Goal: Task Accomplishment & Management: Manage account settings

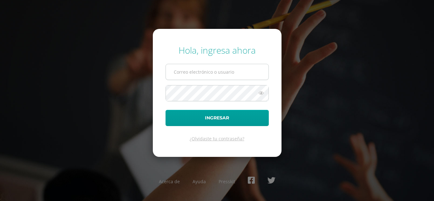
click at [211, 73] on input "text" at bounding box center [217, 72] width 103 height 16
click at [221, 73] on input "text" at bounding box center [217, 72] width 103 height 16
type input "etul@integralamericano.edu.gt"
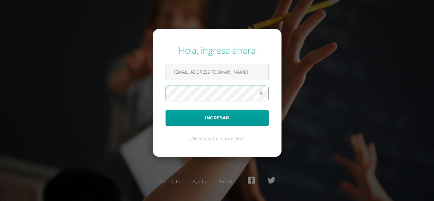
click at [166, 110] on button "Ingresar" at bounding box center [217, 118] width 103 height 16
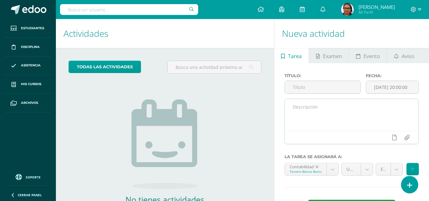
drag, startPoint x: 0, startPoint y: 0, endPoint x: 369, endPoint y: 141, distance: 394.9
click at [369, 141] on div at bounding box center [352, 137] width 134 height 13
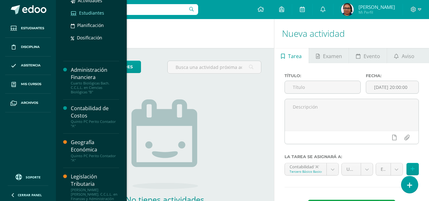
scroll to position [222, 0]
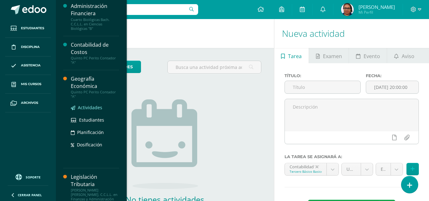
click at [87, 108] on span "Actividades" at bounding box center [90, 108] width 24 height 6
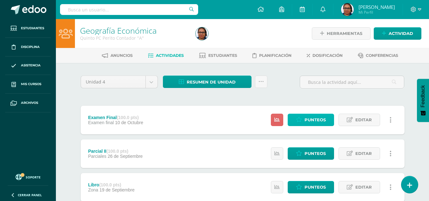
click at [320, 121] on span "Punteos" at bounding box center [315, 120] width 21 height 12
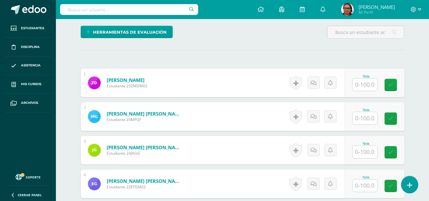
scroll to position [153, 0]
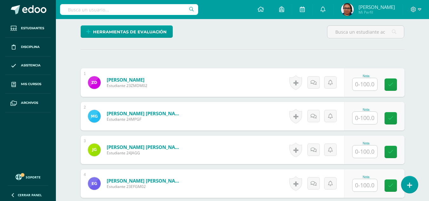
click at [360, 118] on input "text" at bounding box center [365, 118] width 25 height 12
type input "80"
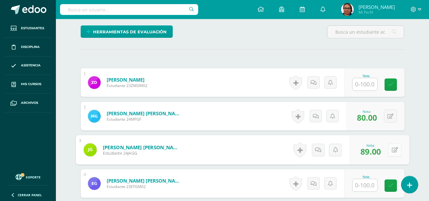
click at [389, 149] on button at bounding box center [394, 149] width 13 height 13
type input "95"
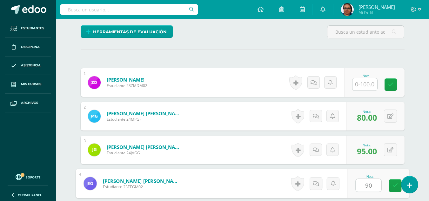
type input "90"
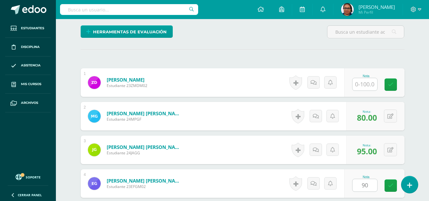
scroll to position [271, 0]
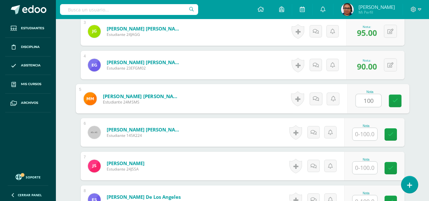
type input "100"
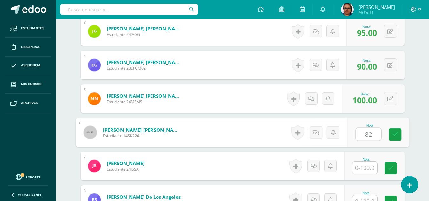
type input "82"
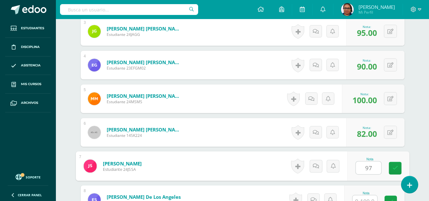
type input "97"
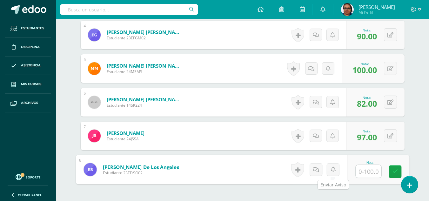
scroll to position [357, 0]
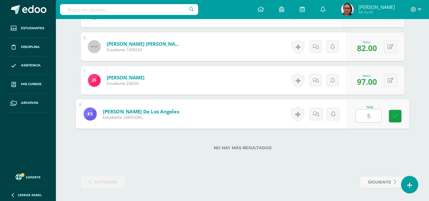
type input "50"
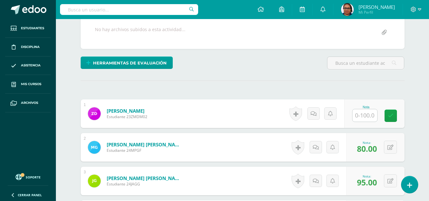
scroll to position [71, 0]
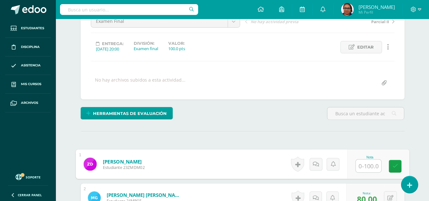
click at [358, 166] on input "text" at bounding box center [368, 166] width 25 height 13
type input "100"
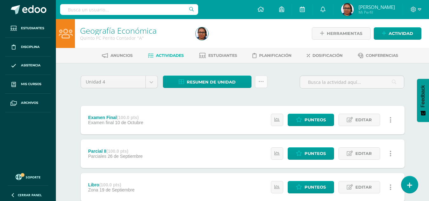
click at [262, 85] on link at bounding box center [261, 82] width 12 height 12
click at [195, 106] on div "Examen Final (100.0 pts) Examen final 10 de Octubre Estatus de Actividad: 0 Est…" at bounding box center [243, 120] width 324 height 29
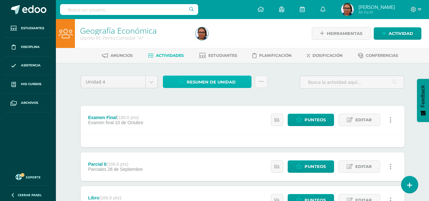
click at [207, 86] on span "Resumen de unidad" at bounding box center [211, 82] width 49 height 12
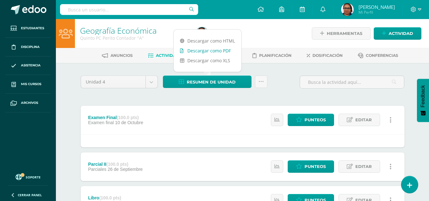
click at [225, 51] on link "Descargar como PDF" at bounding box center [208, 51] width 68 height 10
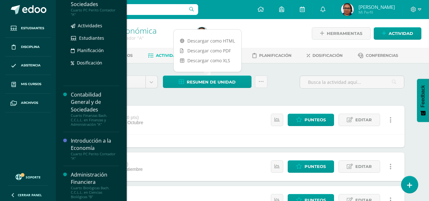
scroll to position [127, 0]
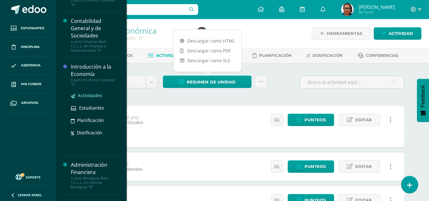
click at [94, 94] on span "Actividades" at bounding box center [90, 95] width 24 height 6
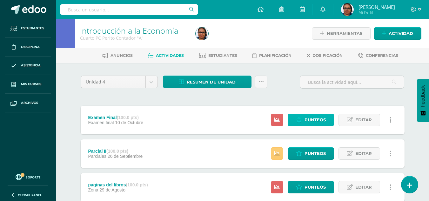
click at [311, 116] on span "Punteos" at bounding box center [315, 120] width 21 height 12
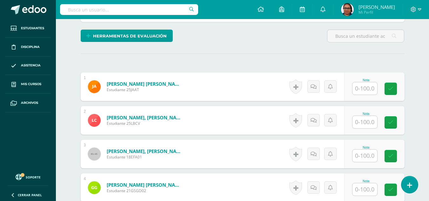
scroll to position [160, 0]
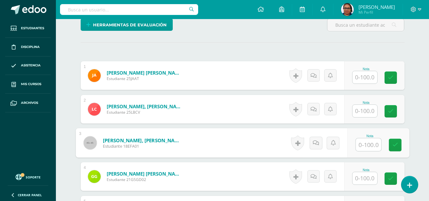
click at [361, 146] on input "text" at bounding box center [368, 145] width 25 height 13
type input "100"
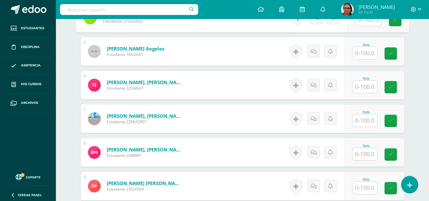
scroll to position [424, 0]
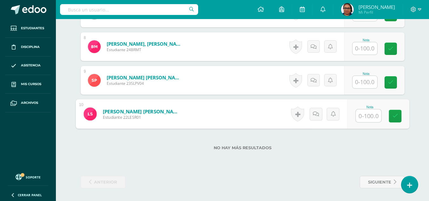
click at [365, 119] on input "text" at bounding box center [368, 116] width 25 height 13
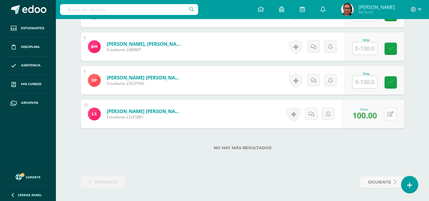
click at [389, 116] on button at bounding box center [390, 113] width 13 height 13
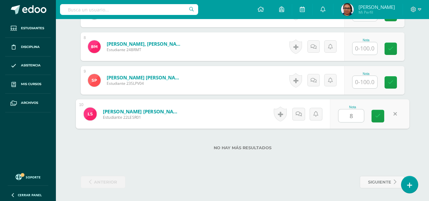
type input "89"
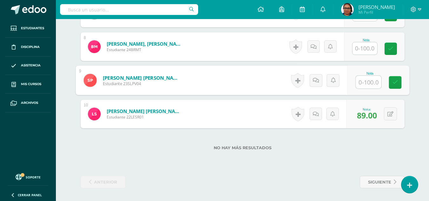
click at [368, 80] on input "text" at bounding box center [368, 82] width 25 height 13
type input "77"
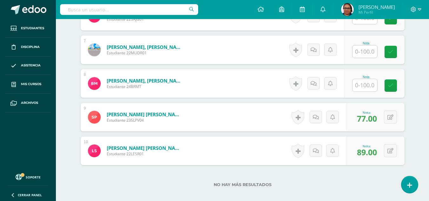
scroll to position [361, 0]
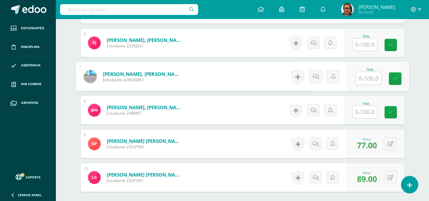
click at [368, 80] on input "text" at bounding box center [368, 78] width 25 height 13
type input "30"
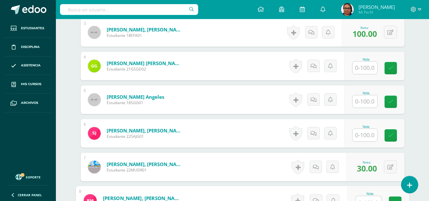
scroll to position [297, 0]
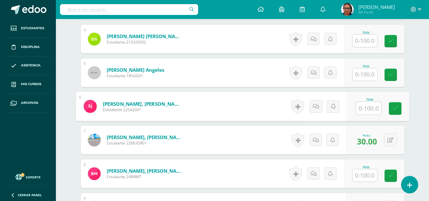
click at [370, 104] on input "text" at bounding box center [368, 108] width 25 height 13
type input "80"
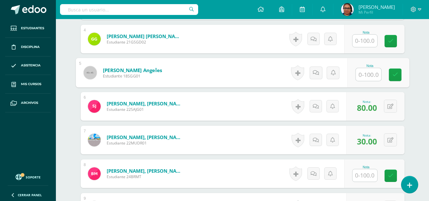
click at [368, 78] on input "text" at bounding box center [368, 74] width 25 height 13
type input "50"
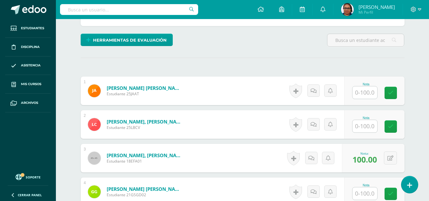
scroll to position [138, 0]
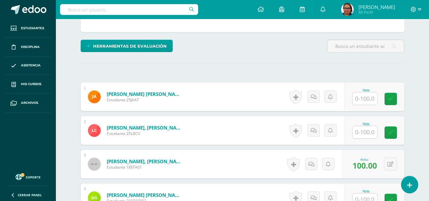
click at [363, 133] on input "text" at bounding box center [365, 132] width 25 height 12
type input "48"
click at [368, 99] on input "text" at bounding box center [365, 98] width 25 height 12
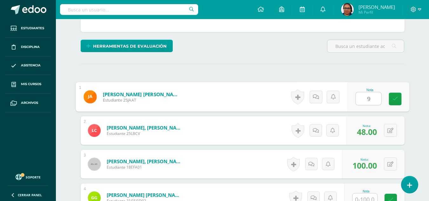
type input "98"
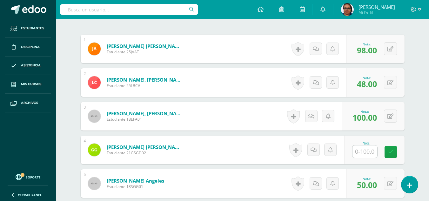
scroll to position [202, 0]
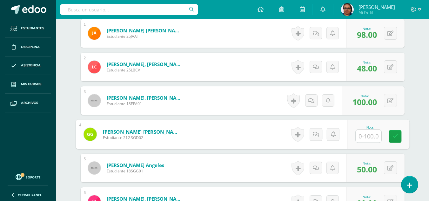
click at [365, 133] on input "text" at bounding box center [368, 136] width 25 height 13
type input "100"
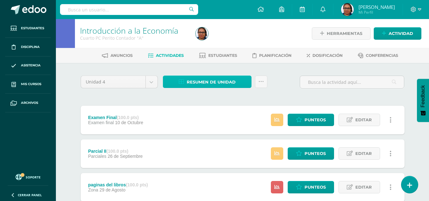
click at [234, 85] on span "Resumen de unidad" at bounding box center [211, 82] width 49 height 12
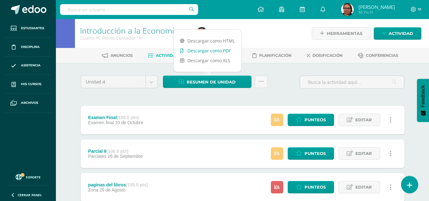
click at [223, 50] on link "Descargar como PDF" at bounding box center [208, 51] width 68 height 10
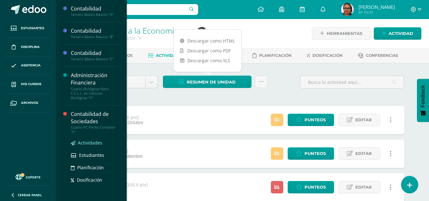
click at [87, 140] on span "Actividades" at bounding box center [90, 143] width 24 height 6
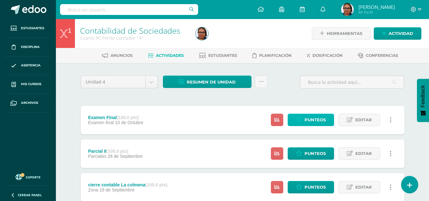
click at [310, 121] on span "Punteos" at bounding box center [315, 120] width 21 height 12
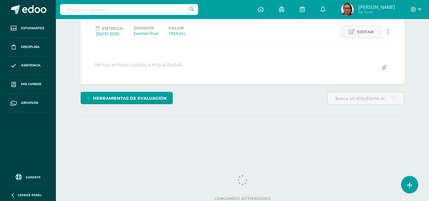
scroll to position [89, 0]
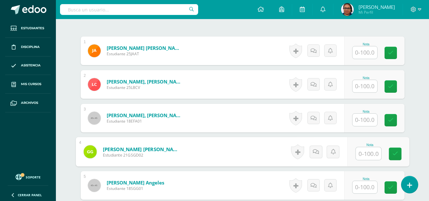
click at [369, 159] on input "text" at bounding box center [368, 153] width 25 height 13
type input "100"
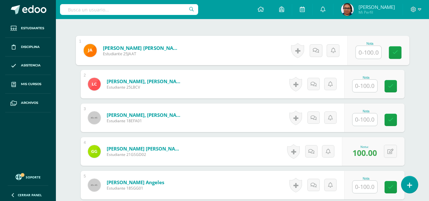
click at [366, 53] on input "text" at bounding box center [368, 52] width 25 height 13
type input "60"
click at [392, 52] on icon at bounding box center [395, 50] width 6 height 5
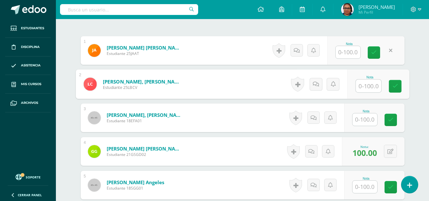
click at [371, 84] on input "text" at bounding box center [368, 86] width 25 height 13
type input "24"
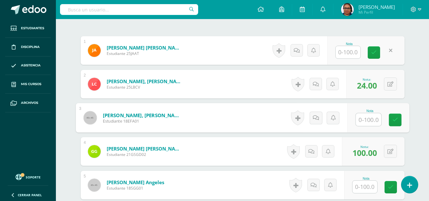
scroll to position [280, 0]
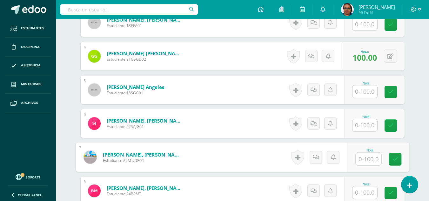
click at [367, 159] on input "text" at bounding box center [368, 159] width 25 height 13
type input "41"
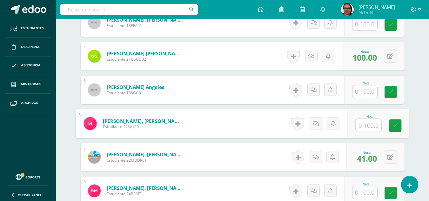
click at [365, 125] on input "text" at bounding box center [368, 125] width 25 height 13
type input "61"
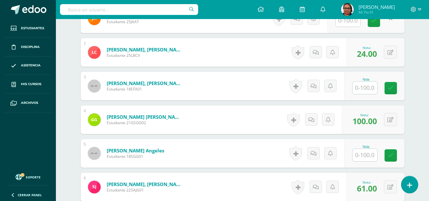
scroll to position [153, 0]
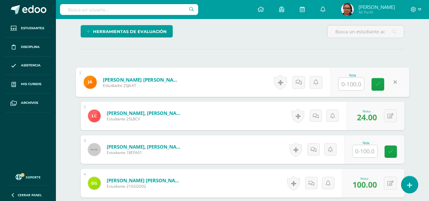
click at [352, 85] on input "text" at bounding box center [351, 84] width 25 height 13
type input "55"
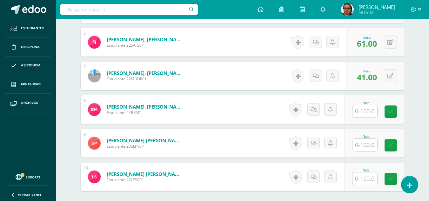
scroll to position [407, 0]
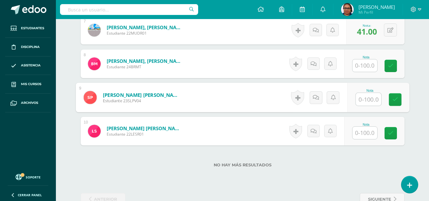
click at [360, 100] on input "text" at bounding box center [368, 99] width 25 height 13
type input "83"
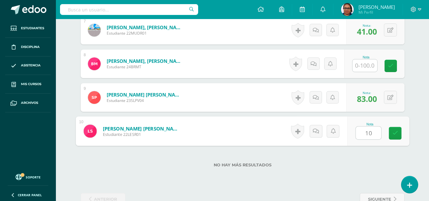
type input "100"
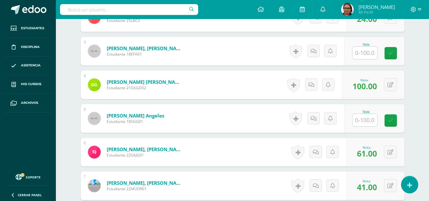
scroll to position [216, 0]
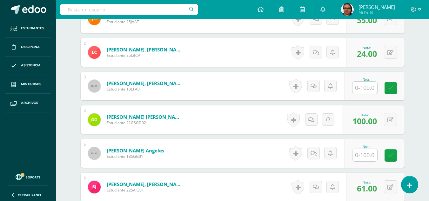
click at [365, 90] on input "text" at bounding box center [365, 88] width 25 height 12
type input "100"
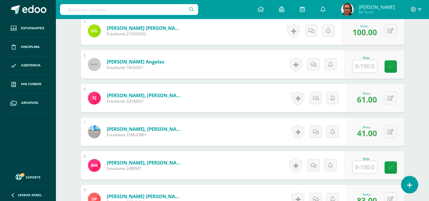
scroll to position [344, 0]
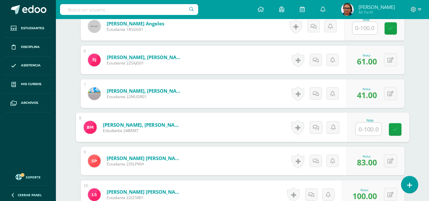
click at [369, 130] on input "text" at bounding box center [368, 129] width 25 height 13
type input "64"
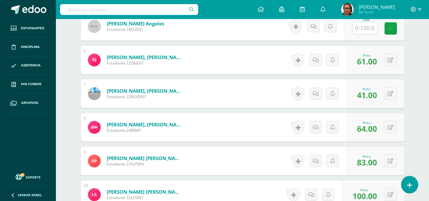
scroll to position [280, 0]
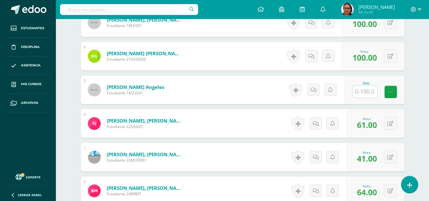
click at [368, 94] on input "text" at bounding box center [365, 91] width 25 height 12
type input "84"
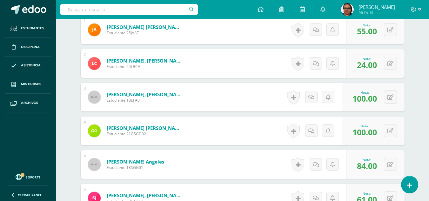
scroll to position [106, 0]
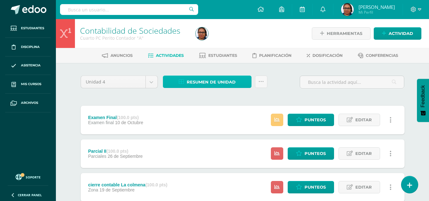
click at [218, 82] on span "Resumen de unidad" at bounding box center [211, 82] width 49 height 12
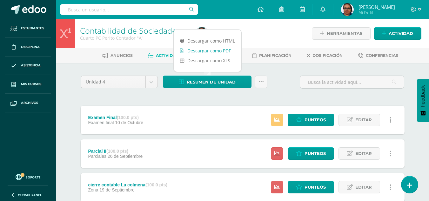
click at [225, 51] on link "Descargar como PDF" at bounding box center [208, 51] width 68 height 10
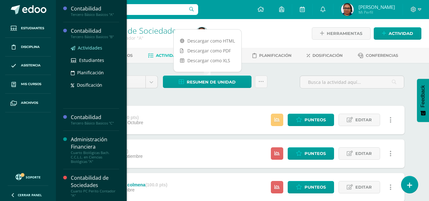
click at [91, 49] on span "Actividades" at bounding box center [90, 48] width 24 height 6
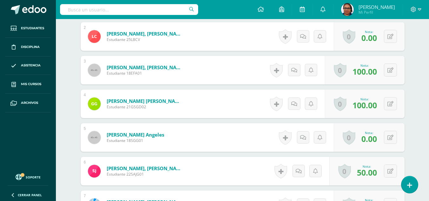
scroll to position [248, 0]
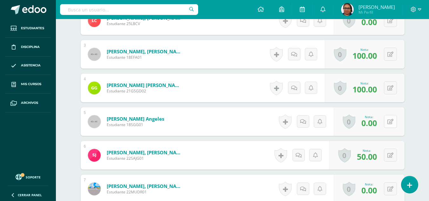
click at [390, 125] on button at bounding box center [390, 121] width 13 height 13
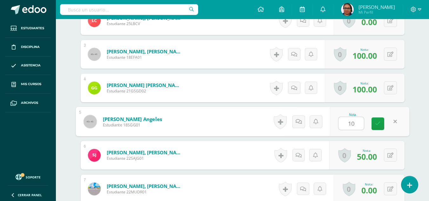
type input "1"
type input "90"
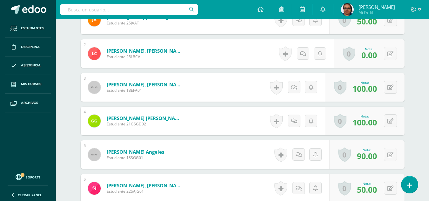
scroll to position [216, 0]
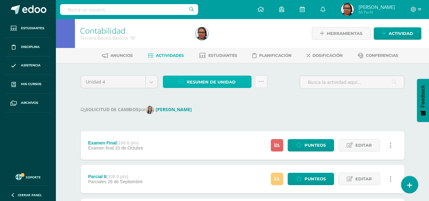
click at [232, 83] on span "Resumen de unidad" at bounding box center [211, 82] width 49 height 12
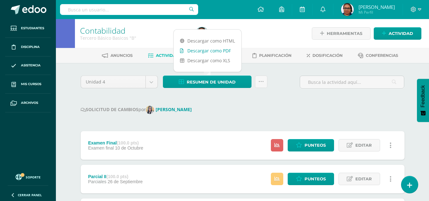
click at [219, 51] on link "Descargar como PDF" at bounding box center [208, 51] width 68 height 10
click at [318, 144] on span "Punteos" at bounding box center [315, 146] width 21 height 12
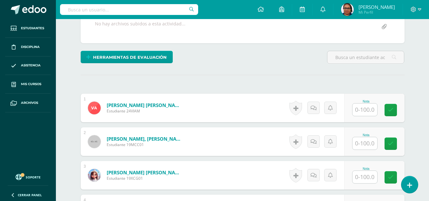
scroll to position [127, 0]
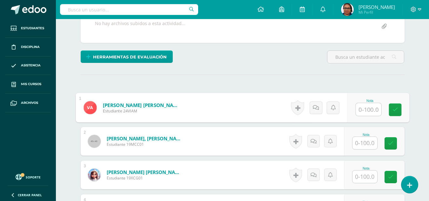
click at [366, 111] on input "text" at bounding box center [368, 109] width 25 height 13
type input "65"
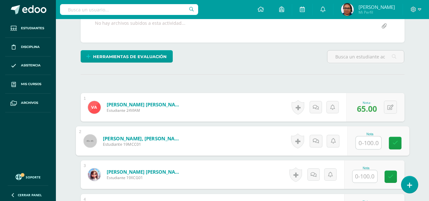
scroll to position [128, 0]
type input "90"
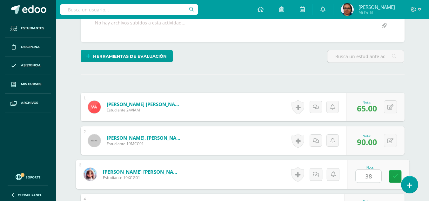
type input "38"
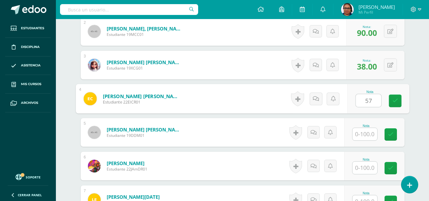
type input "57"
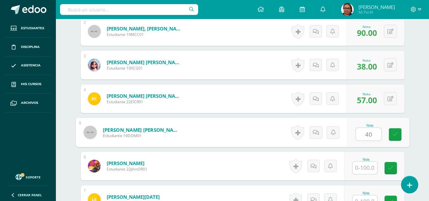
type input "40"
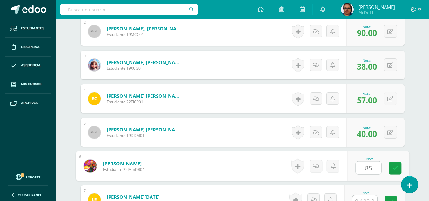
type input "85"
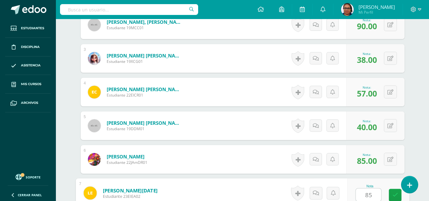
type input "85"
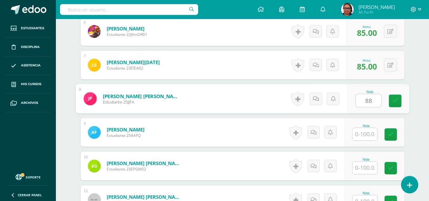
type input "88"
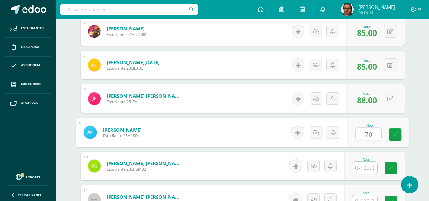
type input "70"
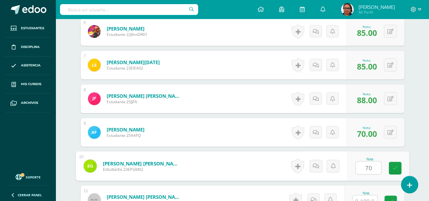
type input "70"
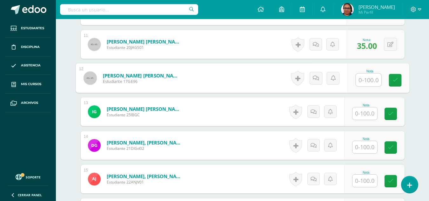
scroll to position [539, 0]
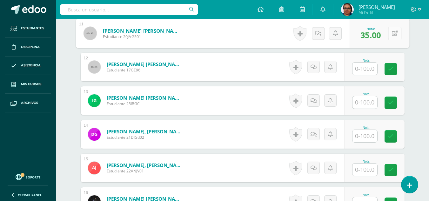
click at [392, 38] on button at bounding box center [394, 33] width 13 height 13
type input "38"
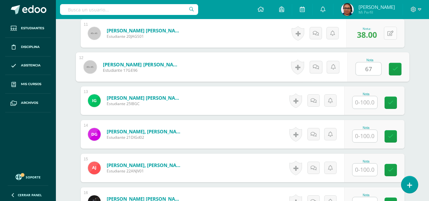
type input "67"
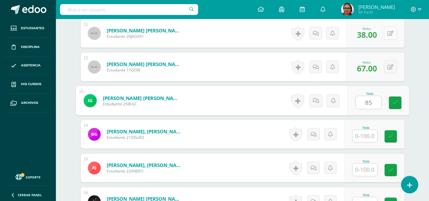
type input "85"
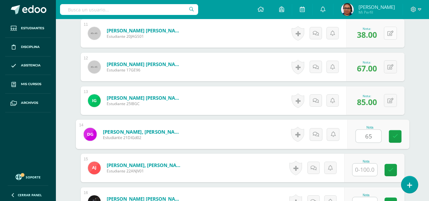
type input "65"
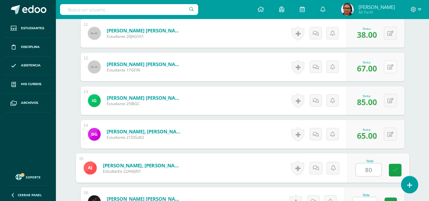
type input "80"
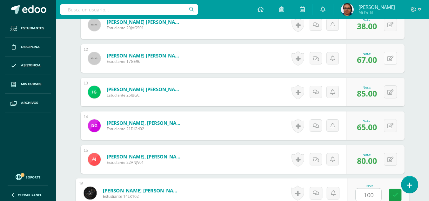
type input "100"
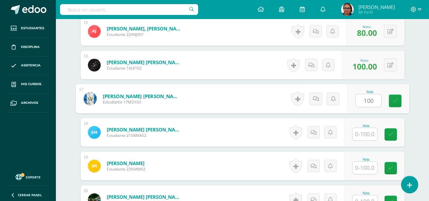
type input "100"
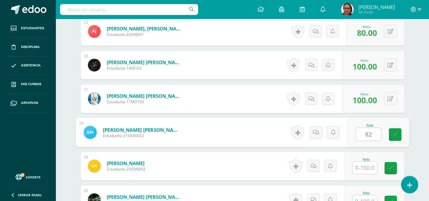
type input "82"
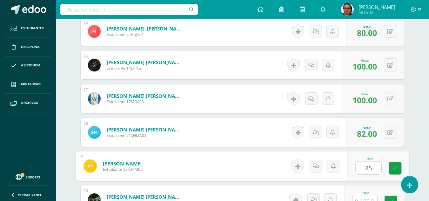
type input "85"
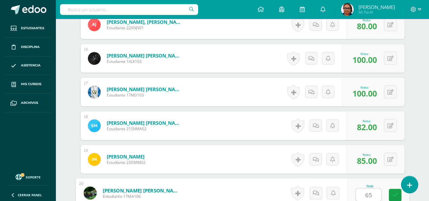
type input "65"
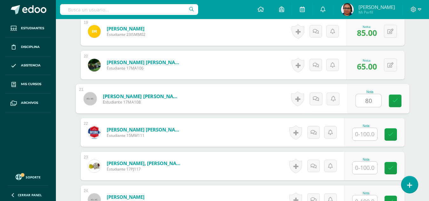
type input "80"
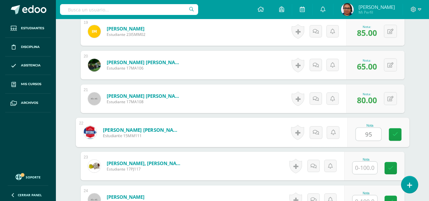
type input "95"
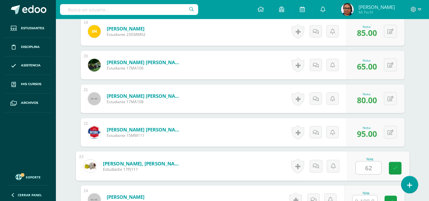
type input "62"
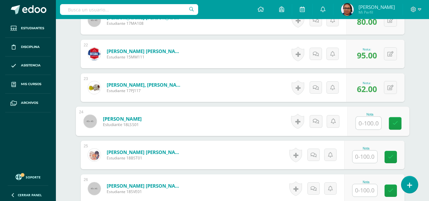
scroll to position [912, 0]
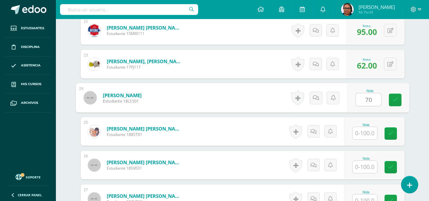
type input "70"
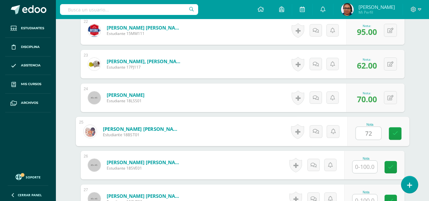
type input "72"
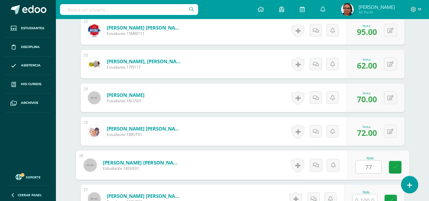
type input "77"
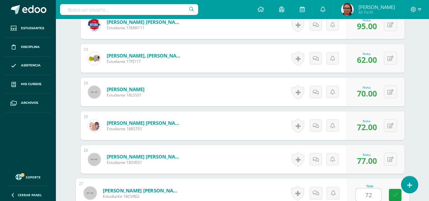
type input "72"
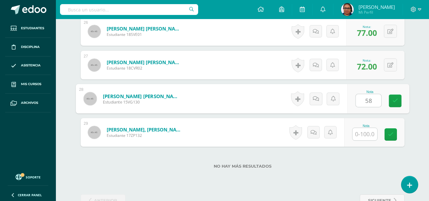
type input "58"
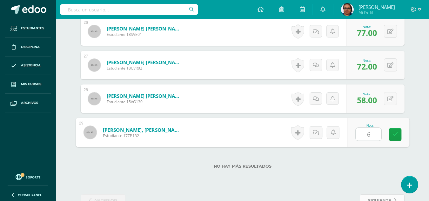
type input "60"
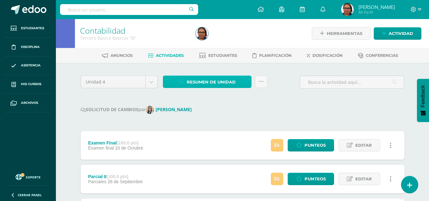
click at [228, 83] on span "Resumen de unidad" at bounding box center [211, 82] width 49 height 12
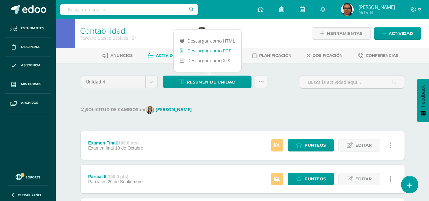
click at [219, 50] on link "Descargar como PDF" at bounding box center [208, 51] width 68 height 10
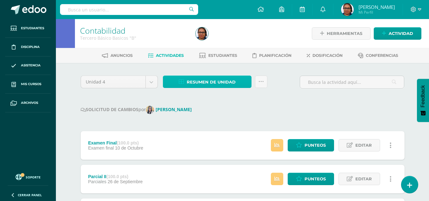
click at [238, 83] on link "Resumen de unidad" at bounding box center [207, 82] width 89 height 12
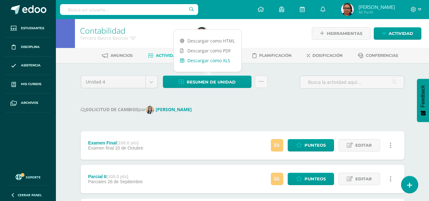
click at [219, 62] on link "Descargar como XLS" at bounding box center [208, 61] width 68 height 10
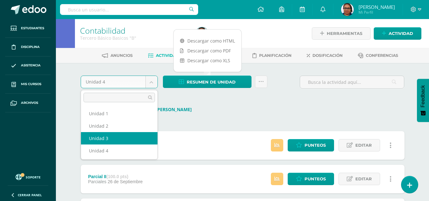
select select "Unidad 3"
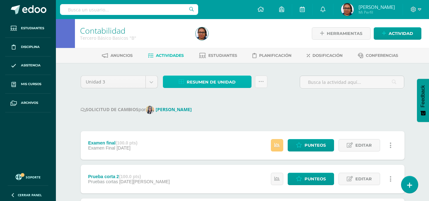
click at [232, 81] on span "Resumen de unidad" at bounding box center [211, 82] width 49 height 12
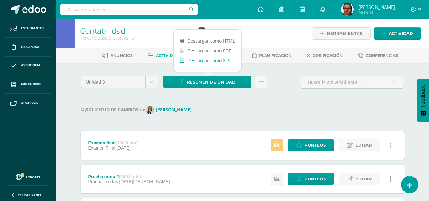
click at [216, 61] on link "Descargar como XLS" at bounding box center [208, 61] width 68 height 10
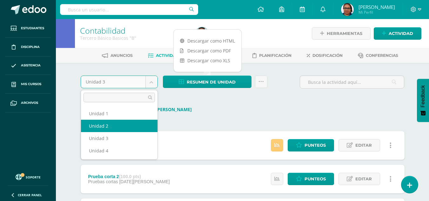
select select "Unidad 2"
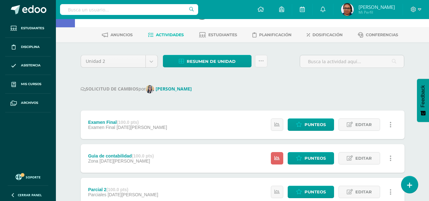
scroll to position [32, 0]
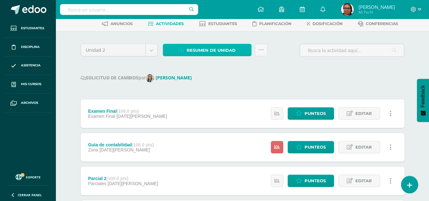
click at [218, 49] on span "Resumen de unidad" at bounding box center [211, 50] width 49 height 12
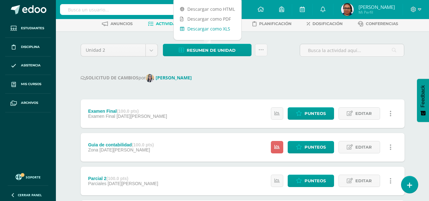
click at [223, 29] on link "Descargar como XLS" at bounding box center [208, 29] width 68 height 10
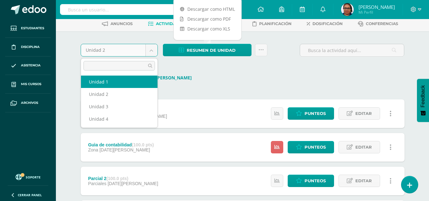
select select "Unidad 1"
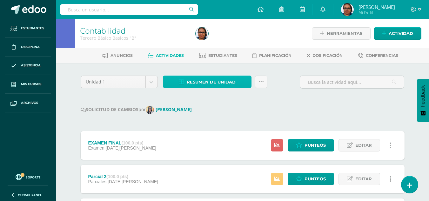
click at [228, 82] on span "Resumen de unidad" at bounding box center [211, 82] width 49 height 12
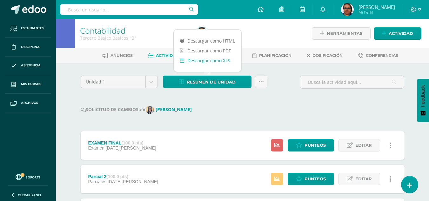
click at [222, 60] on link "Descargar como XLS" at bounding box center [208, 61] width 68 height 10
click at [418, 9] on icon at bounding box center [419, 10] width 3 height 6
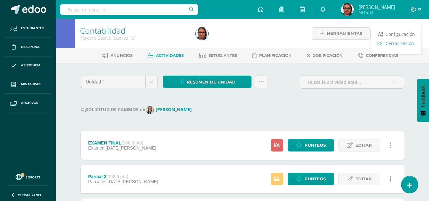
click at [396, 44] on span "Cerrar sesión" at bounding box center [400, 43] width 29 height 6
